Goal: Task Accomplishment & Management: Complete application form

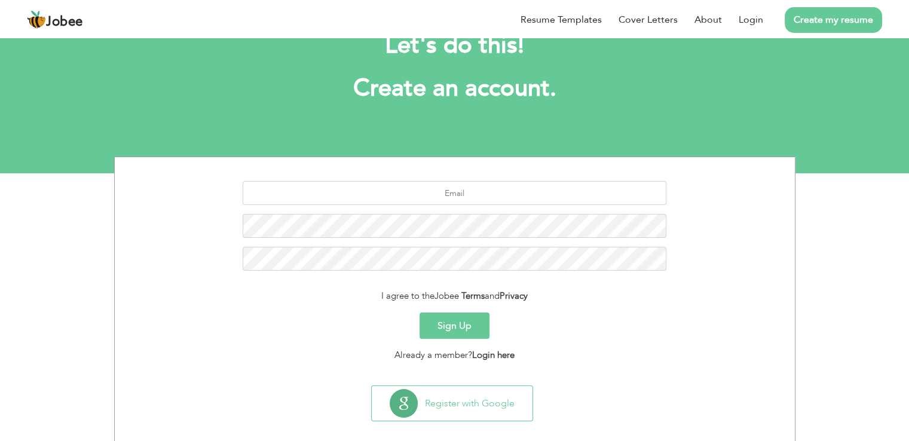
scroll to position [55, 0]
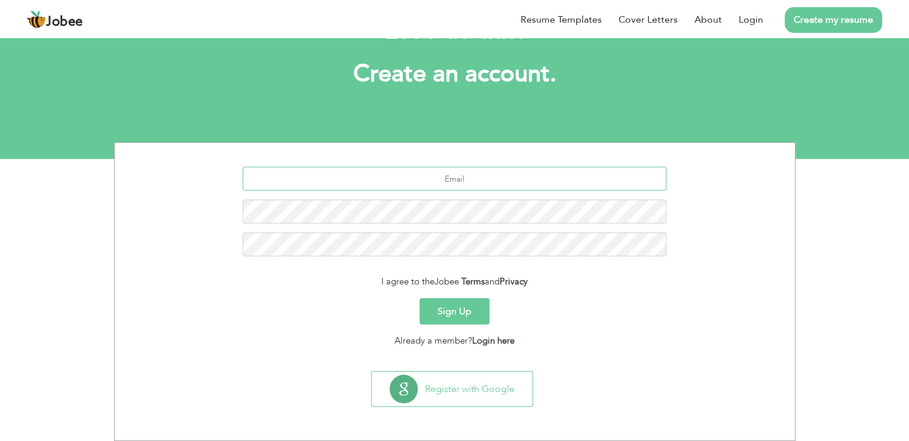
click at [457, 184] on input "text" at bounding box center [455, 179] width 424 height 24
type input "[EMAIL_ADDRESS][DOMAIN_NAME]"
click at [440, 309] on button "Sign Up" at bounding box center [454, 311] width 70 height 26
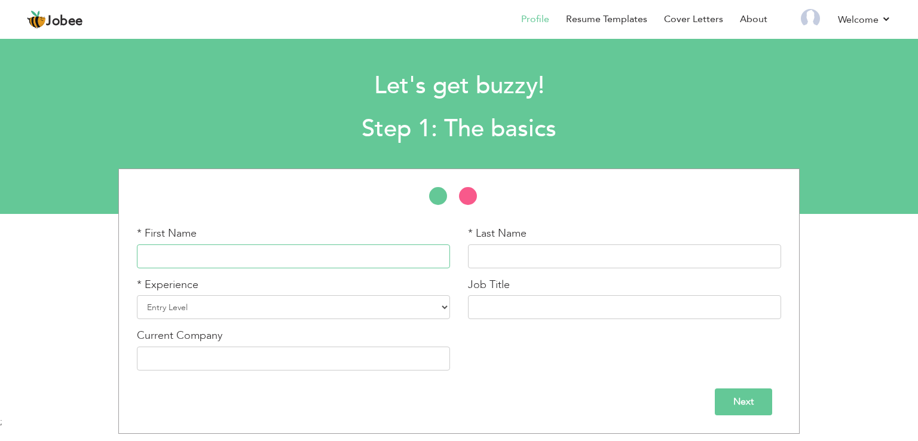
click at [209, 253] on input "text" at bounding box center [293, 256] width 313 height 24
type input "Alishba"
click at [204, 303] on select "Entry Level Less than 1 Year 1 Year 2 Years 3 Years 4 Years 5 Years 6 Years 7 Y…" at bounding box center [293, 307] width 313 height 24
select select "29"
click at [137, 295] on select "Entry Level Less than 1 Year 1 Year 2 Years 3 Years 4 Years 5 Years 6 Years 7 Y…" at bounding box center [293, 307] width 313 height 24
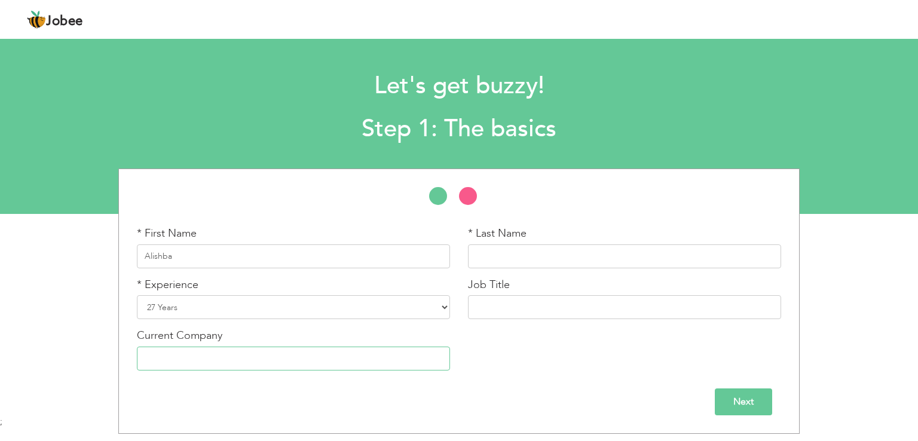
click at [300, 359] on input "text" at bounding box center [293, 359] width 313 height 24
type input "Teacher"
click at [522, 261] on input "text" at bounding box center [624, 256] width 313 height 24
type input "Khalid"
click at [499, 302] on input "text" at bounding box center [624, 307] width 313 height 24
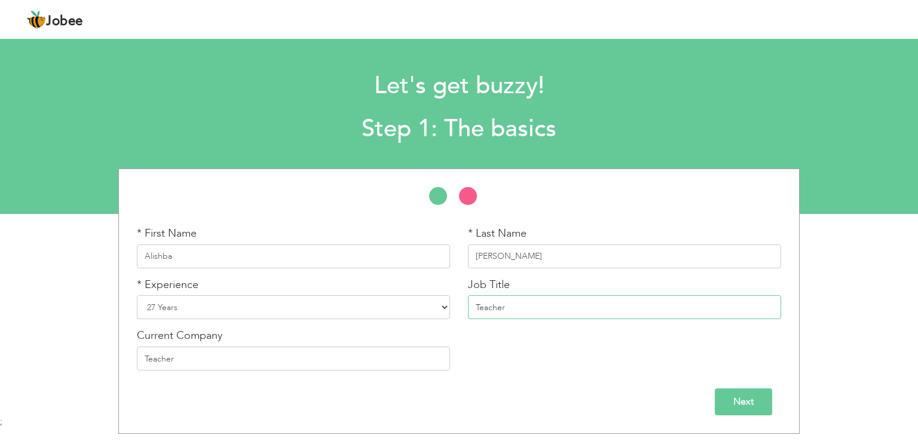
type input "Teacher"
click at [277, 366] on input "Teacher" at bounding box center [293, 359] width 313 height 24
type input "T"
type input "[PERSON_NAME] Schools sargodha"
click at [753, 400] on input "Next" at bounding box center [743, 401] width 57 height 27
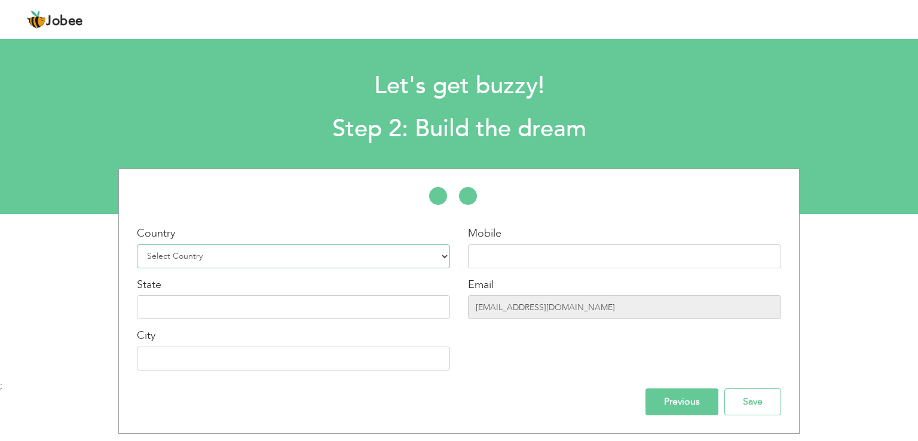
click at [340, 256] on select "Select Country Afghanistan Albania Algeria American Samoa Andorra Angola Anguil…" at bounding box center [293, 256] width 313 height 24
select select "166"
click at [137, 244] on select "Select Country Afghanistan Albania Algeria American Samoa Andorra Angola Anguil…" at bounding box center [293, 256] width 313 height 24
click at [241, 314] on input "text" at bounding box center [293, 307] width 313 height 24
type input "Punjab"
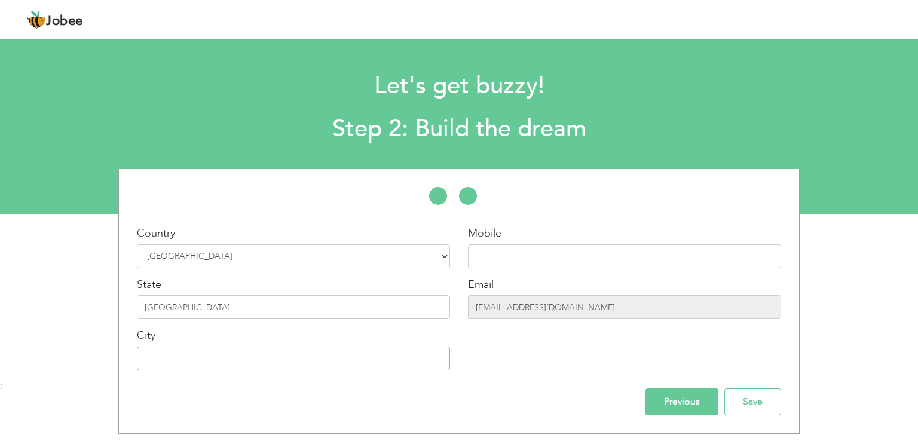
click at [197, 357] on input "text" at bounding box center [293, 359] width 313 height 24
type input "Sargodha"
click at [502, 258] on input "text" at bounding box center [624, 256] width 313 height 24
type input "0300 0062816"
click at [756, 407] on input "Save" at bounding box center [752, 401] width 57 height 27
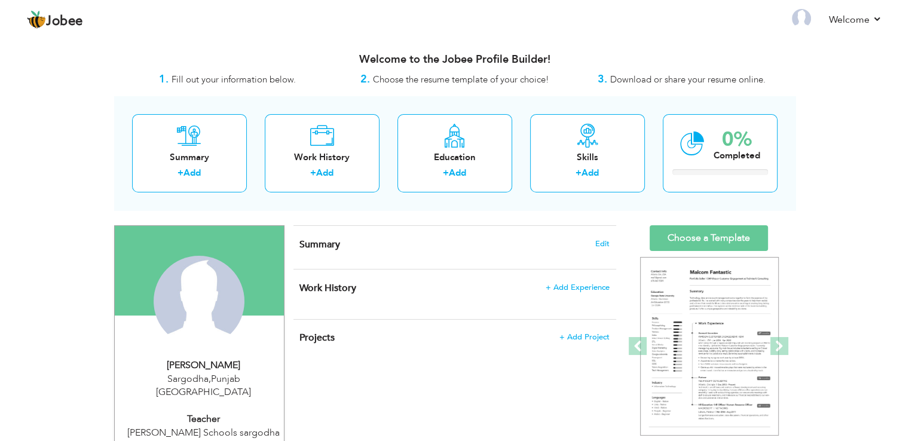
click at [66, 207] on div "View Resume Export PDF Profile Summary Public Link Experience Education Awards …" at bounding box center [454, 440] width 909 height 808
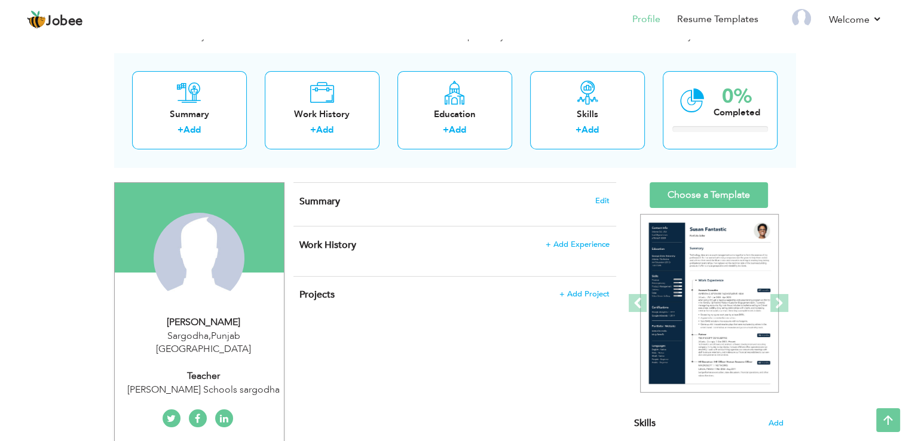
scroll to position [30, 0]
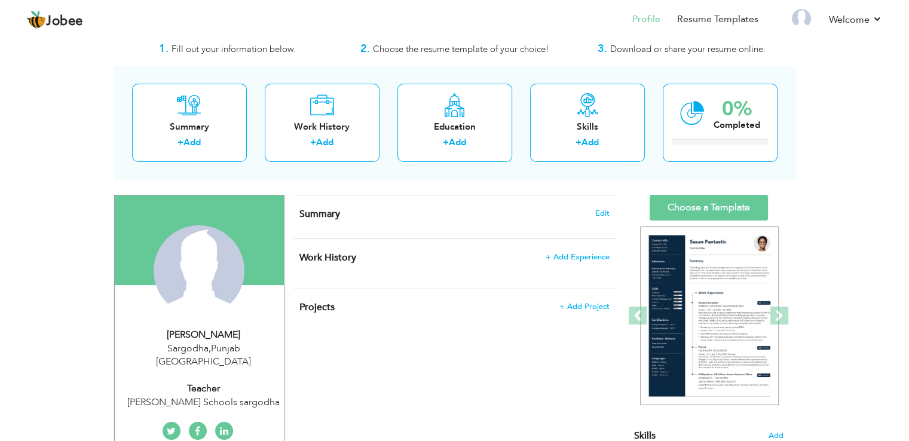
drag, startPoint x: 914, startPoint y: 159, endPoint x: 913, endPoint y: 174, distance: 15.6
click at [909, 174] on html "Jobee Profile Resume Templates Resume Templates Cover Letters About My Resume W…" at bounding box center [454, 190] width 909 height 441
click at [724, 215] on link "Choose a Template" at bounding box center [708, 208] width 118 height 26
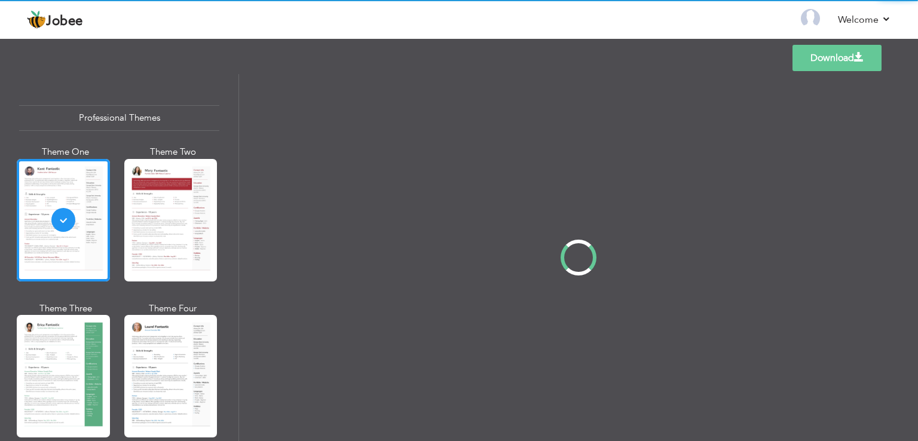
click at [155, 232] on div "Professional Themes Theme One Theme Two Theme Three Theme Four" at bounding box center [459, 257] width 918 height 367
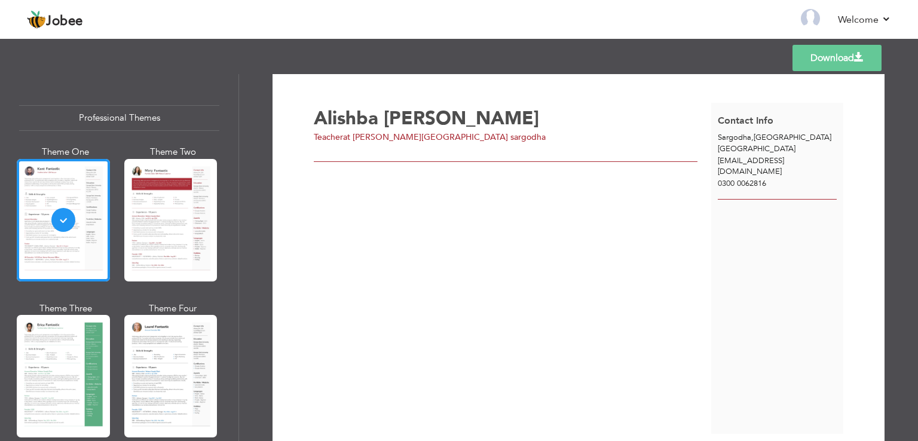
scroll to position [6, 0]
drag, startPoint x: 903, startPoint y: 131, endPoint x: 906, endPoint y: 100, distance: 31.8
click at [906, 100] on div "Download Alishba Khalid Teacher at Mazen Schools sargodha" at bounding box center [578, 257] width 679 height 367
click at [827, 56] on link "Download" at bounding box center [836, 58] width 89 height 26
click at [415, 115] on span "Khalid" at bounding box center [461, 119] width 155 height 25
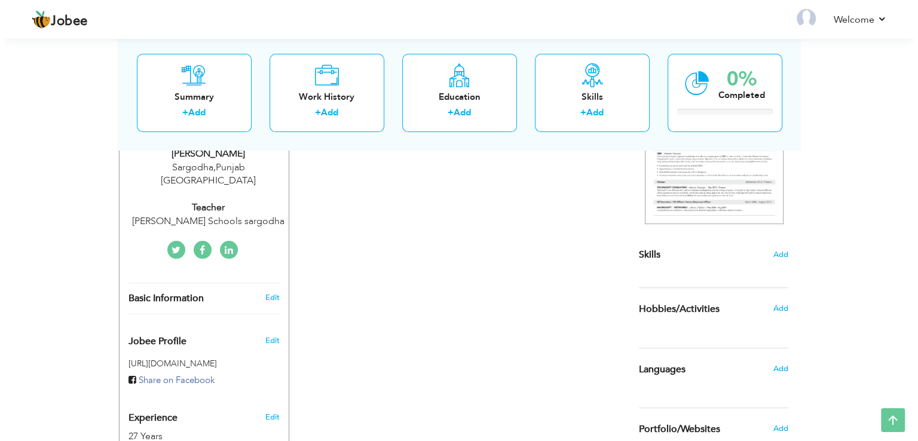
scroll to position [197, 0]
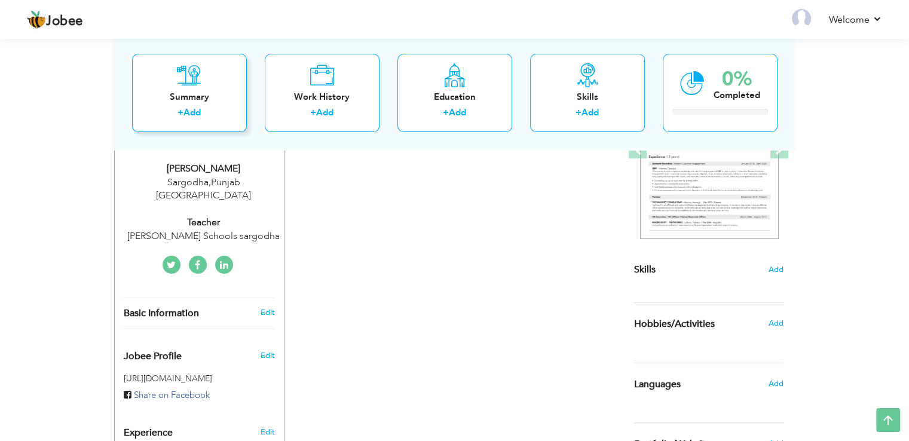
click at [228, 121] on div "+ Add" at bounding box center [190, 115] width 96 height 16
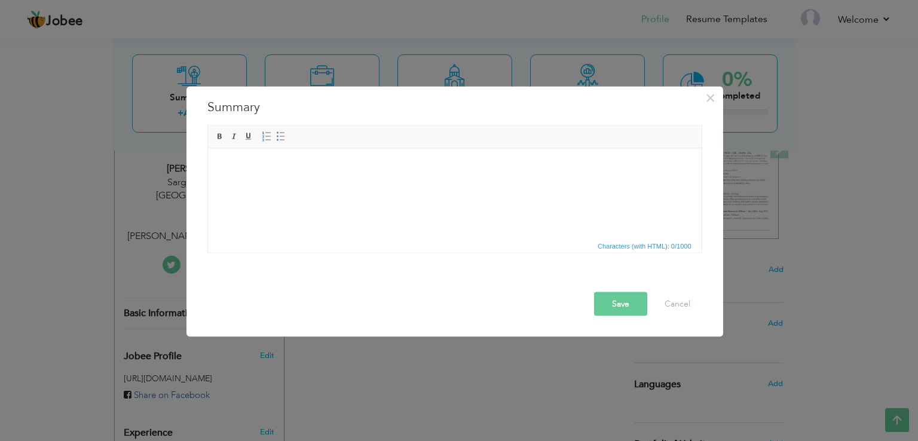
click at [363, 360] on div "× Summary Rich Text Editor, summaryEditor Editor toolbars Basic Styles Bold Ita…" at bounding box center [459, 220] width 918 height 441
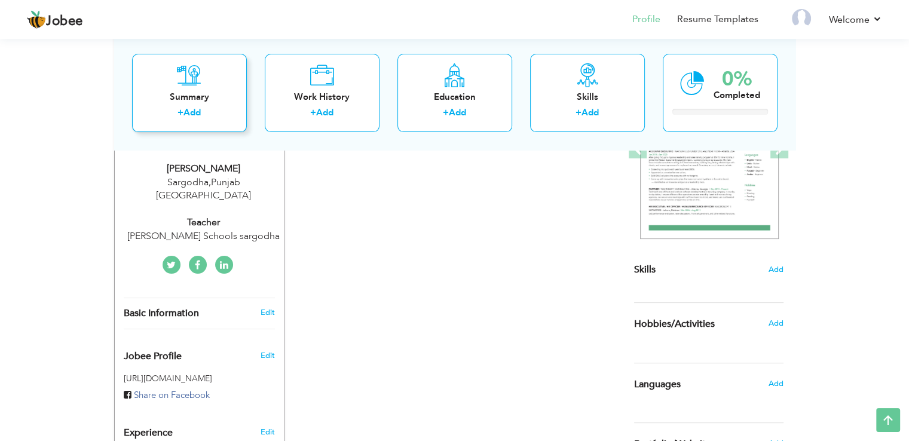
click at [192, 117] on link "Add" at bounding box center [191, 113] width 17 height 12
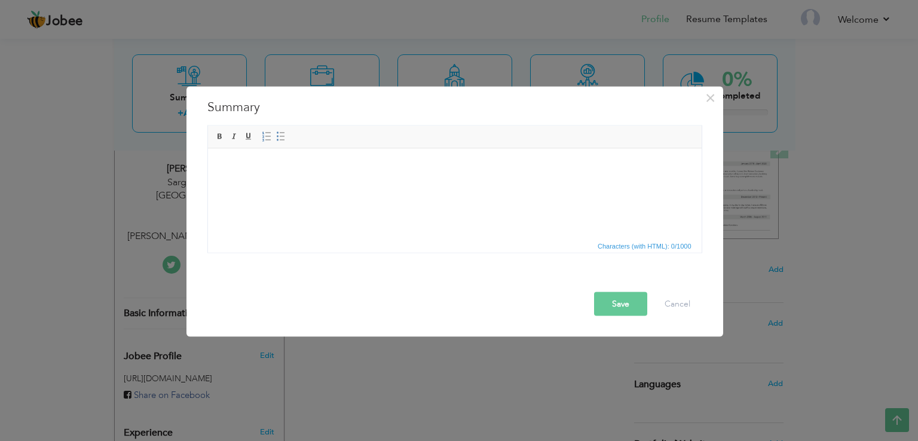
drag, startPoint x: 238, startPoint y: 173, endPoint x: 222, endPoint y: 165, distance: 17.9
click at [258, 172] on span "Paste" at bounding box center [269, 173] width 62 height 14
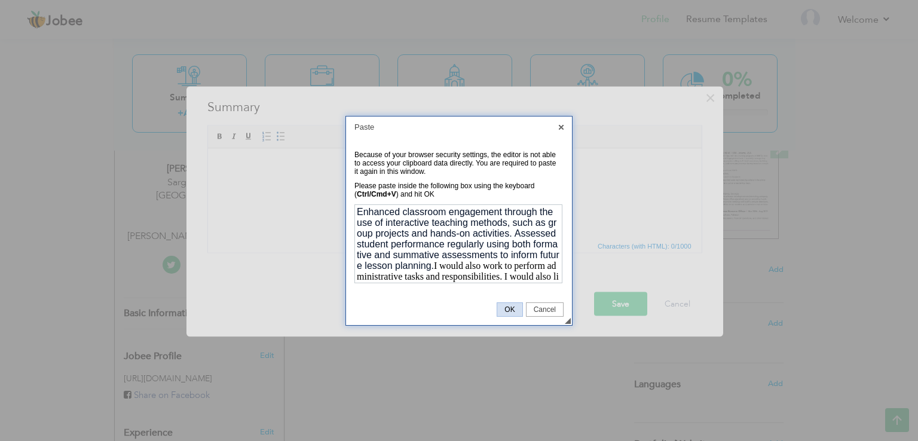
click at [515, 307] on span "OK" at bounding box center [509, 309] width 24 height 8
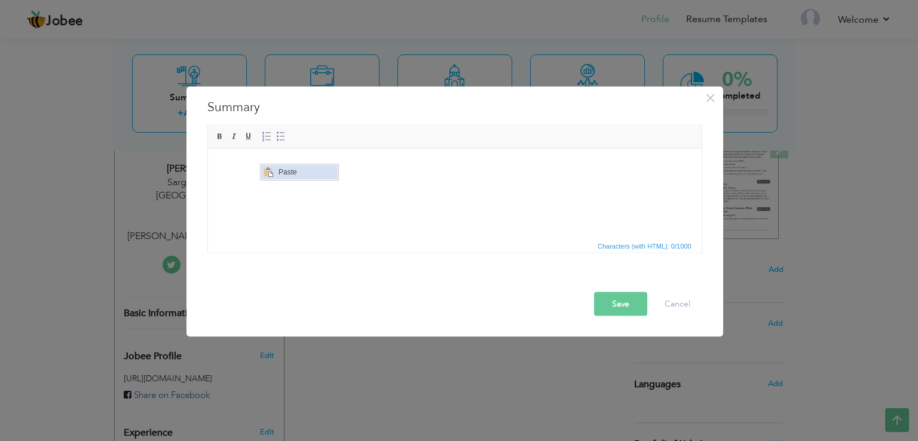
click at [278, 171] on span "Paste" at bounding box center [306, 171] width 62 height 14
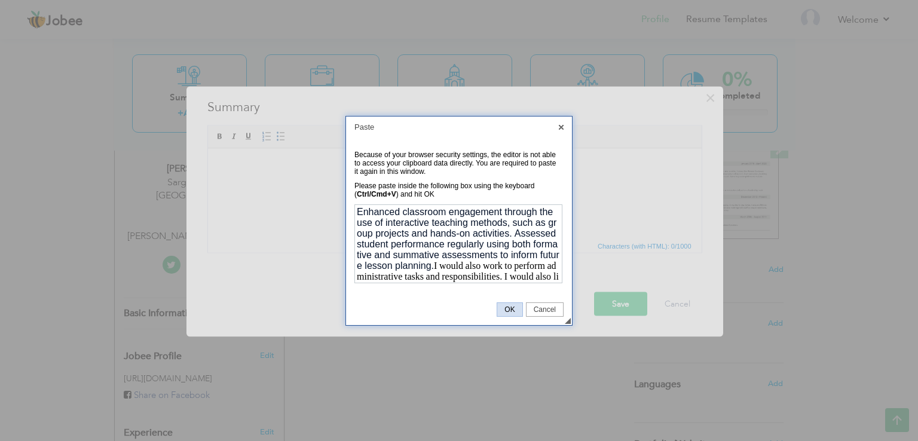
click at [502, 311] on span "OK" at bounding box center [509, 309] width 24 height 8
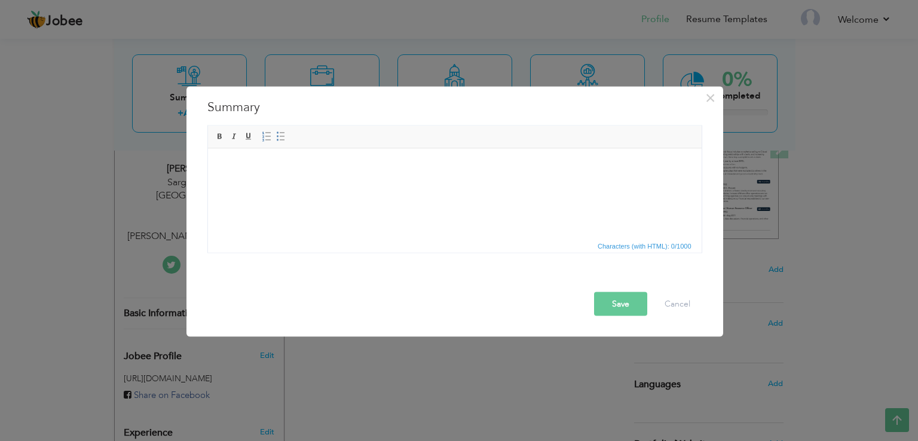
click at [111, 160] on div "× Summary Rich Text Editor, summaryEditor Editor toolbars Basic Styles Bold Ita…" at bounding box center [459, 220] width 918 height 441
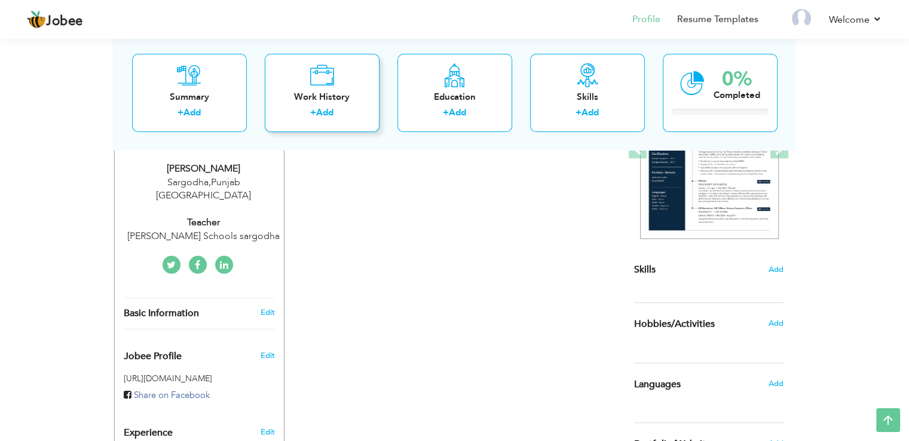
click at [305, 119] on div "+ Add" at bounding box center [322, 115] width 96 height 16
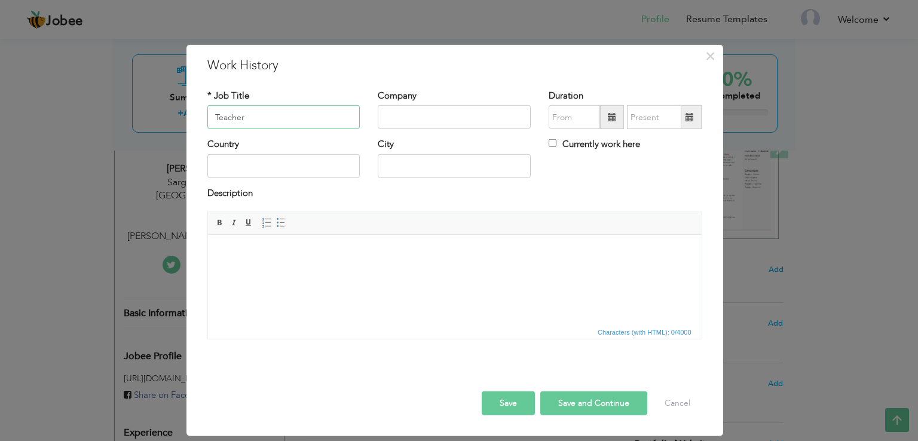
type input "Teacher"
click at [261, 167] on input "text" at bounding box center [283, 166] width 153 height 24
type input "P"
click at [423, 169] on input "text" at bounding box center [454, 166] width 153 height 24
type input "Sargodha"
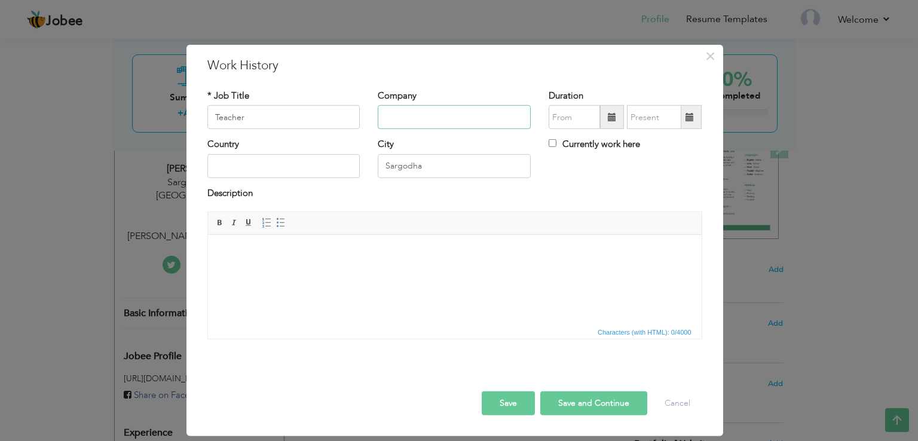
click at [423, 117] on input "text" at bounding box center [454, 117] width 153 height 24
type input "[PERSON_NAME] Schools"
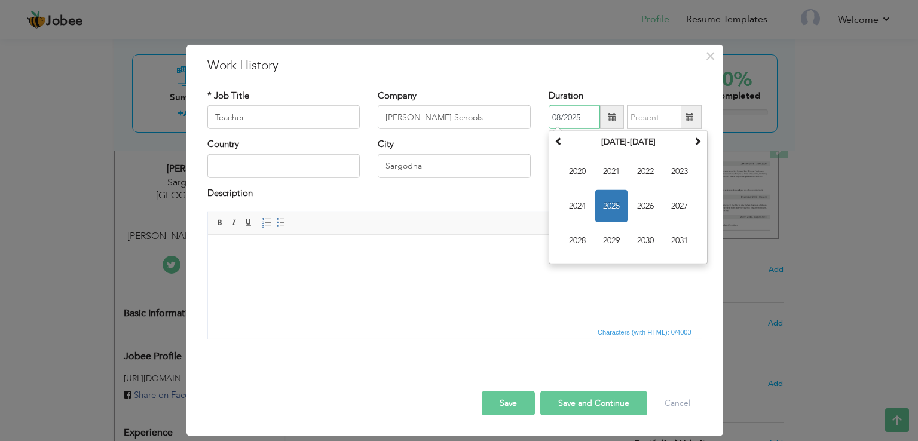
click at [578, 115] on input "08/2025" at bounding box center [573, 117] width 51 height 24
click at [675, 173] on span "2023" at bounding box center [679, 171] width 32 height 32
click at [559, 142] on span at bounding box center [558, 141] width 8 height 8
click at [560, 115] on input "08/2025" at bounding box center [573, 117] width 51 height 24
click at [565, 115] on input "08/2025" at bounding box center [573, 117] width 51 height 24
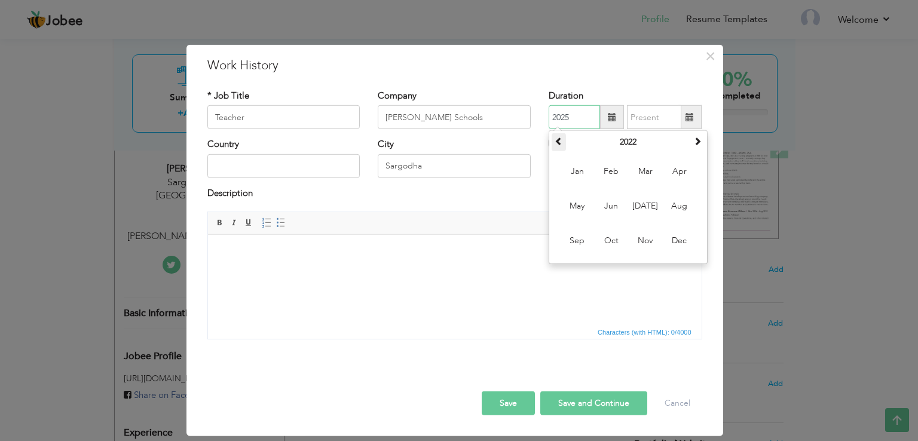
click at [562, 140] on span at bounding box center [558, 141] width 8 height 8
click at [577, 112] on input "2025" at bounding box center [573, 117] width 51 height 24
type input "08/2025"
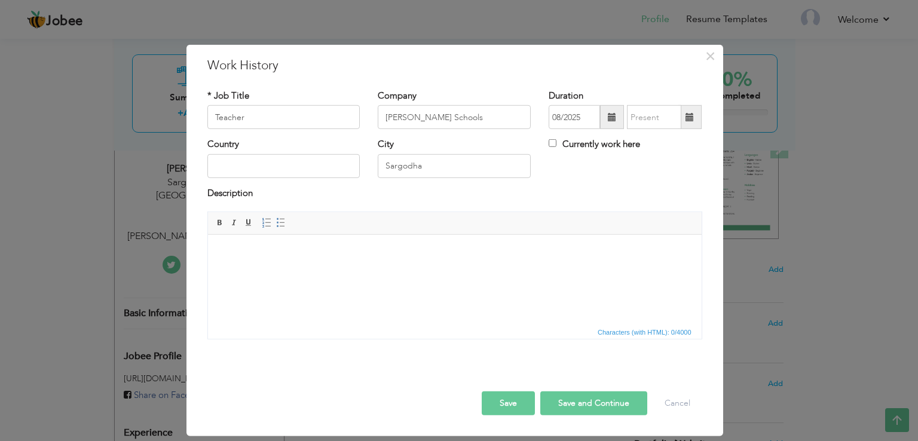
click at [461, 271] on html at bounding box center [453, 253] width 493 height 36
click at [556, 145] on input "Currently work here" at bounding box center [552, 143] width 8 height 8
checkbox input "true"
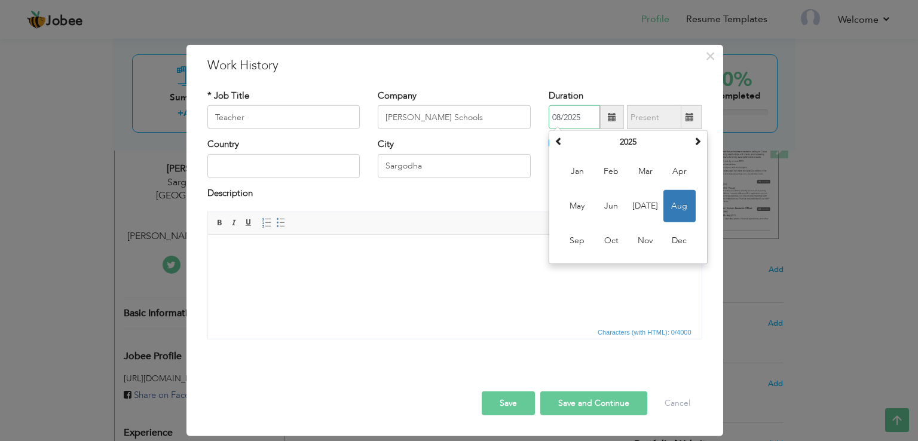
click at [588, 118] on input "08/2025" at bounding box center [573, 117] width 51 height 24
click at [584, 122] on input "08/2025" at bounding box center [573, 117] width 51 height 24
type input "0"
click at [557, 140] on span at bounding box center [558, 141] width 8 height 8
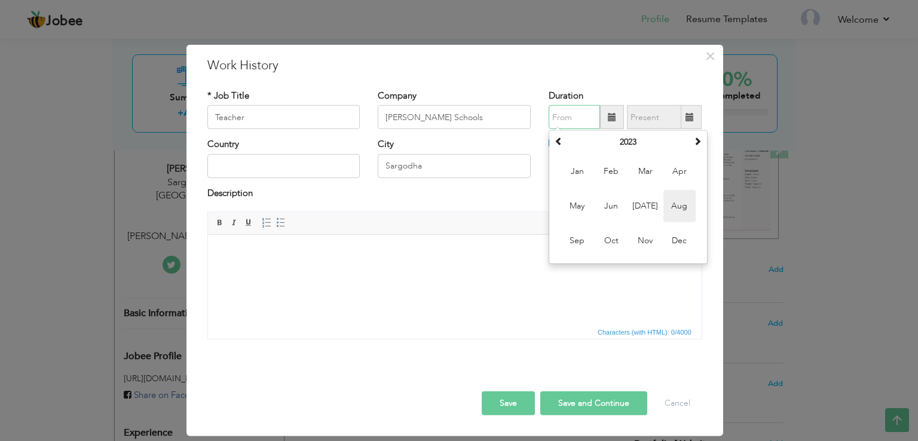
click at [679, 206] on span "Aug" at bounding box center [679, 206] width 32 height 32
type input "08/2023"
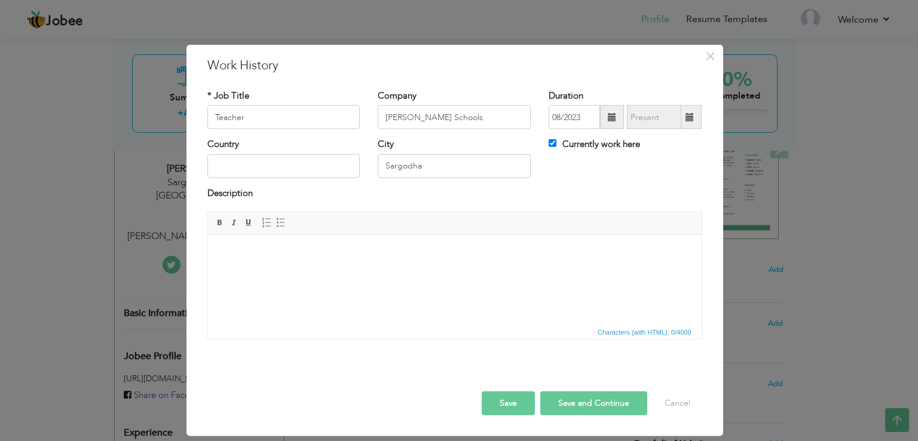
click at [269, 256] on body at bounding box center [454, 253] width 470 height 13
click at [278, 226] on span at bounding box center [281, 223] width 10 height 10
click at [348, 265] on li "Plan and deliver enganging leson" at bounding box center [454, 265] width 422 height 13
click at [370, 266] on li "Plan and deliver enganging lesson" at bounding box center [454, 265] width 422 height 13
click at [525, 266] on li "Plan and deliver enganging lessons that meet international standards, incoperat…" at bounding box center [454, 265] width 422 height 13
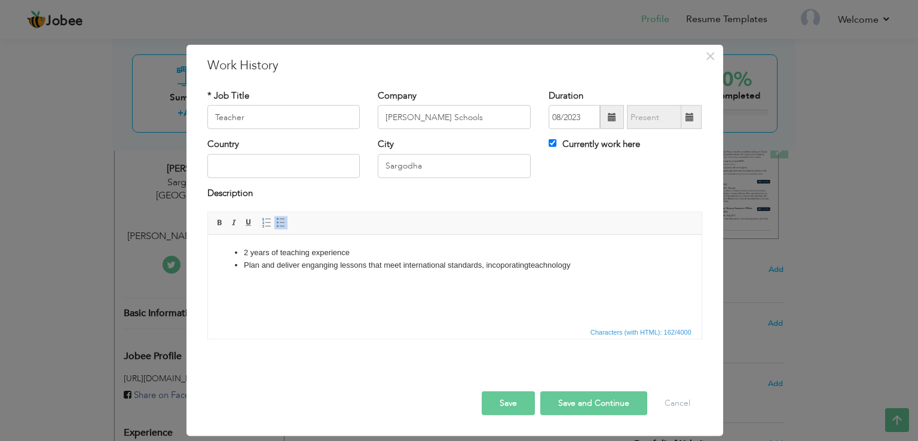
click at [575, 266] on li "Plan and deliver enganging lessons that meet international standards, incoporat…" at bounding box center [454, 265] width 422 height 13
drag, startPoint x: 700, startPoint y: 271, endPoint x: 621, endPoint y: 268, distance: 78.3
click at [621, 268] on html "2 years of teaching experience Plan and deliver enganging lessons that meet int…" at bounding box center [453, 265] width 493 height 61
click at [519, 404] on button "Save" at bounding box center [508, 403] width 53 height 24
